Goal: Register for event/course: Register for event/course

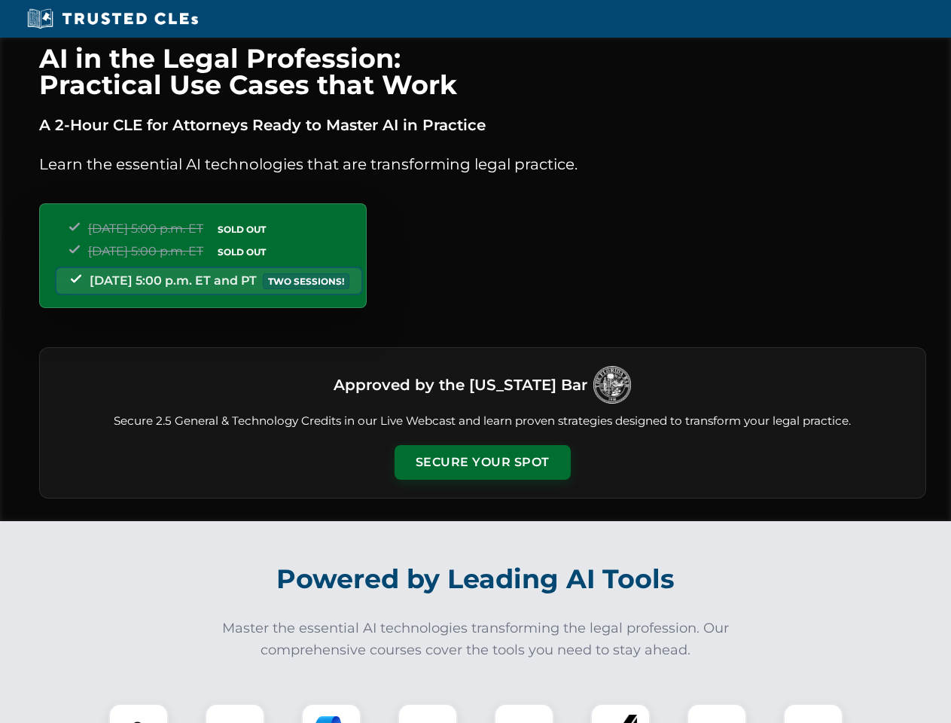
click at [482, 462] on button "Secure Your Spot" at bounding box center [482, 462] width 176 height 35
click at [138, 713] on img at bounding box center [139, 733] width 44 height 44
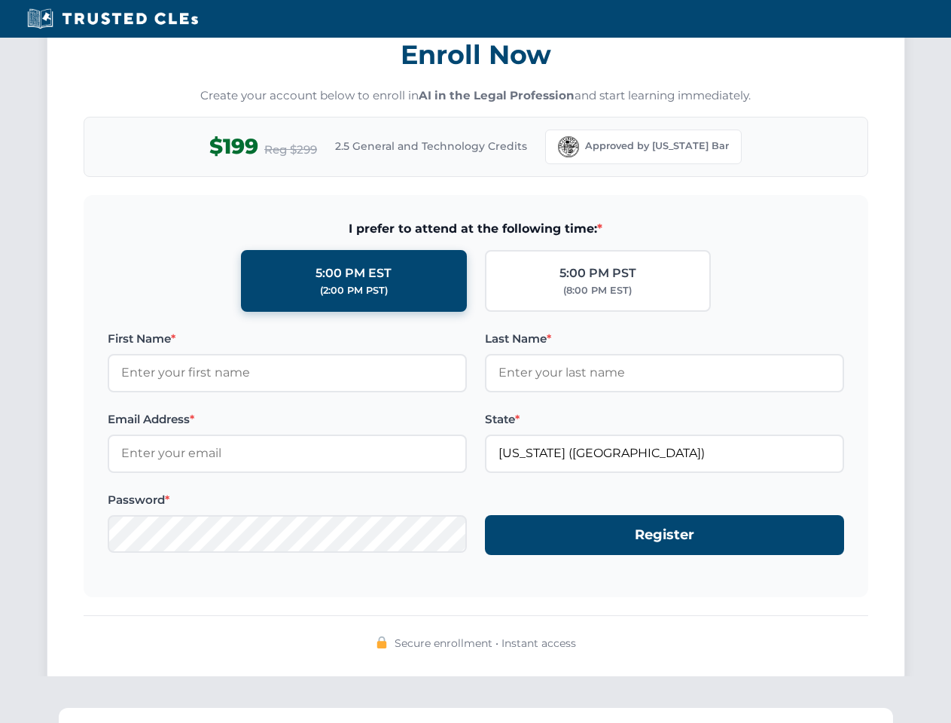
scroll to position [1477, 0]
